Goal: Communication & Community: Connect with others

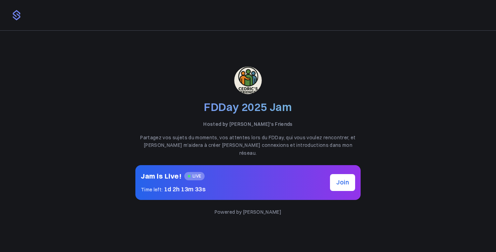
click at [336, 179] on span "Join" at bounding box center [342, 182] width 13 height 8
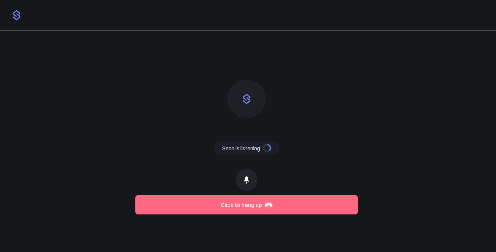
click at [20, 14] on img at bounding box center [16, 15] width 11 height 11
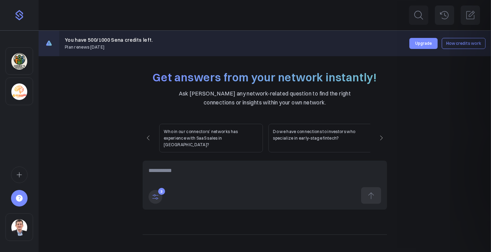
click at [20, 14] on img "Sidebar" at bounding box center [19, 15] width 11 height 11
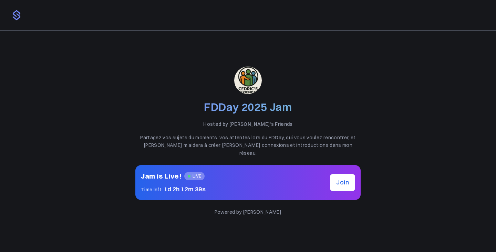
click at [343, 184] on button "Join" at bounding box center [342, 182] width 25 height 17
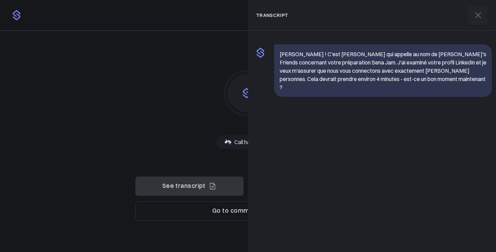
click at [163, 101] on div "Sena is thinking Sena is talking Sena is listening Call has ended" at bounding box center [246, 141] width 222 height 158
click at [469, 18] on button at bounding box center [477, 15] width 19 height 19
